Goal: Task Accomplishment & Management: Check status

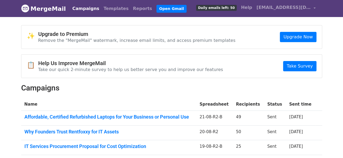
click at [76, 10] on link "Campaigns" at bounding box center [85, 8] width 31 height 11
click at [79, 7] on link "Campaigns" at bounding box center [85, 8] width 31 height 11
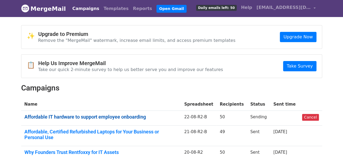
click at [144, 116] on link "Affordable IT hardware to support employee onboarding" at bounding box center [100, 117] width 153 height 6
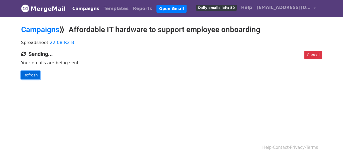
click at [22, 77] on link "Refresh" at bounding box center [30, 75] width 19 height 8
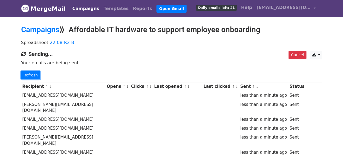
click at [22, 77] on link "Refresh" at bounding box center [30, 75] width 19 height 8
click at [36, 77] on link "Refresh" at bounding box center [30, 75] width 19 height 8
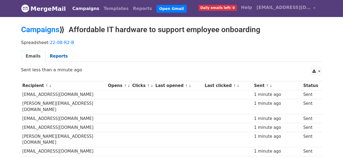
click at [58, 55] on link "Reports" at bounding box center [58, 56] width 27 height 11
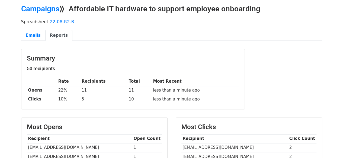
scroll to position [54, 0]
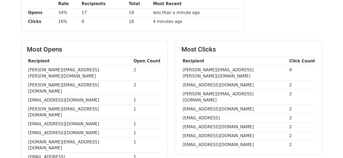
scroll to position [99, 0]
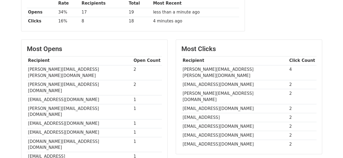
click at [212, 68] on td "[PERSON_NAME][EMAIL_ADDRESS][PERSON_NAME][DOMAIN_NAME]" at bounding box center [234, 72] width 106 height 15
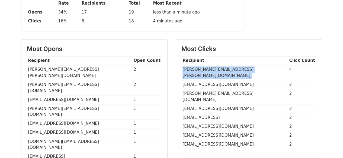
click at [212, 68] on td "[PERSON_NAME][EMAIL_ADDRESS][PERSON_NAME][DOMAIN_NAME]" at bounding box center [234, 72] width 106 height 15
copy tr "[PERSON_NAME][EMAIL_ADDRESS][PERSON_NAME][DOMAIN_NAME]"
